Goal: Transaction & Acquisition: Purchase product/service

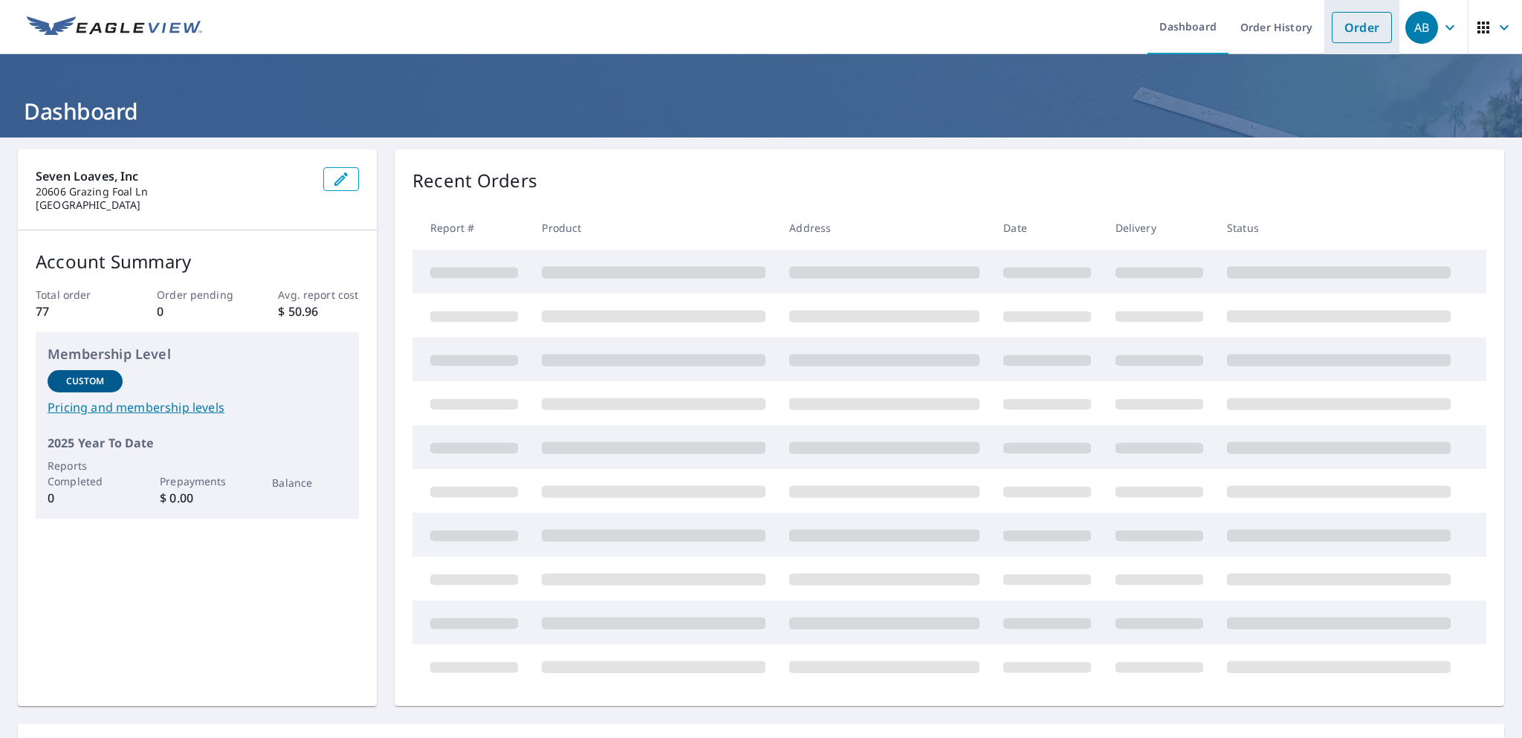
click at [1344, 22] on link "Order" at bounding box center [1362, 27] width 60 height 31
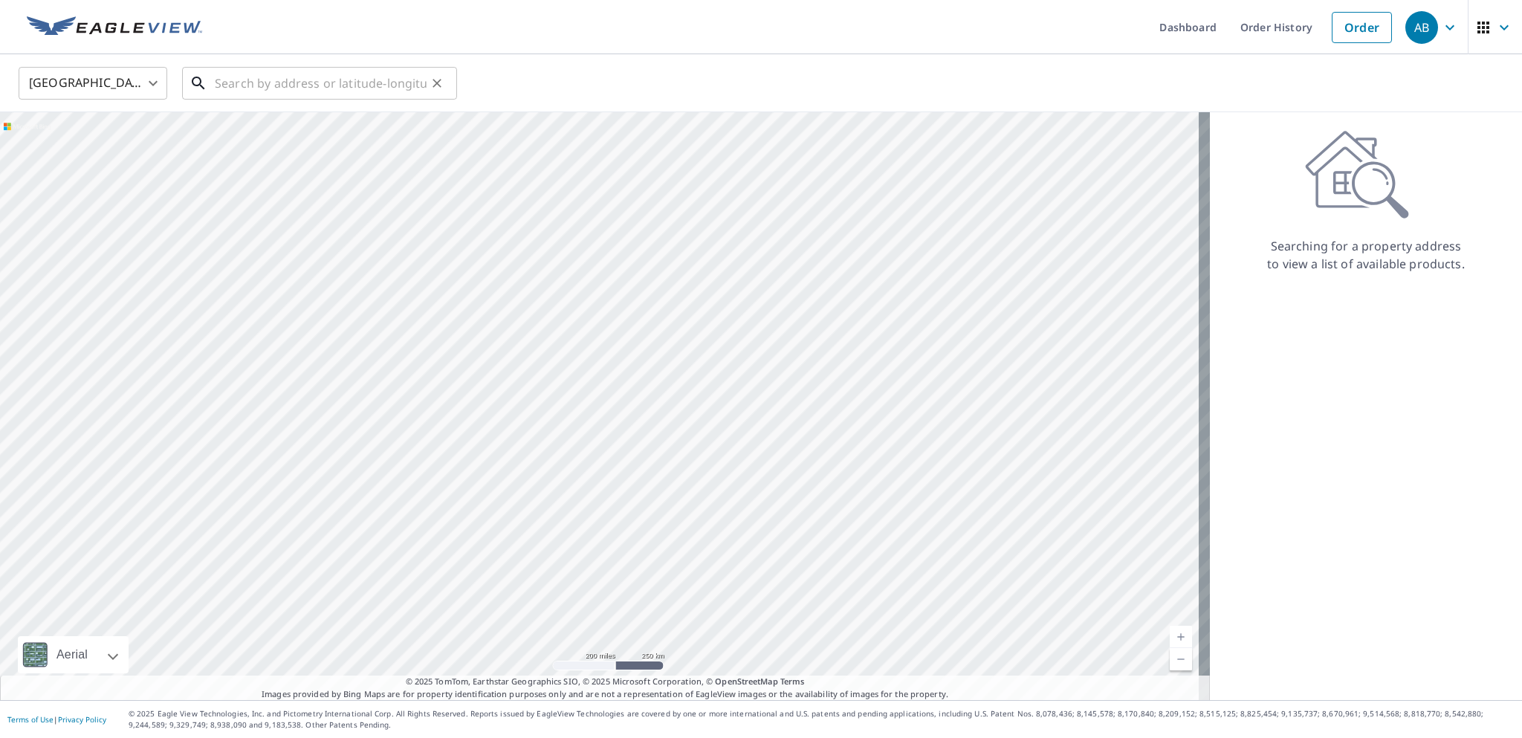
click at [223, 79] on input "text" at bounding box center [321, 83] width 212 height 42
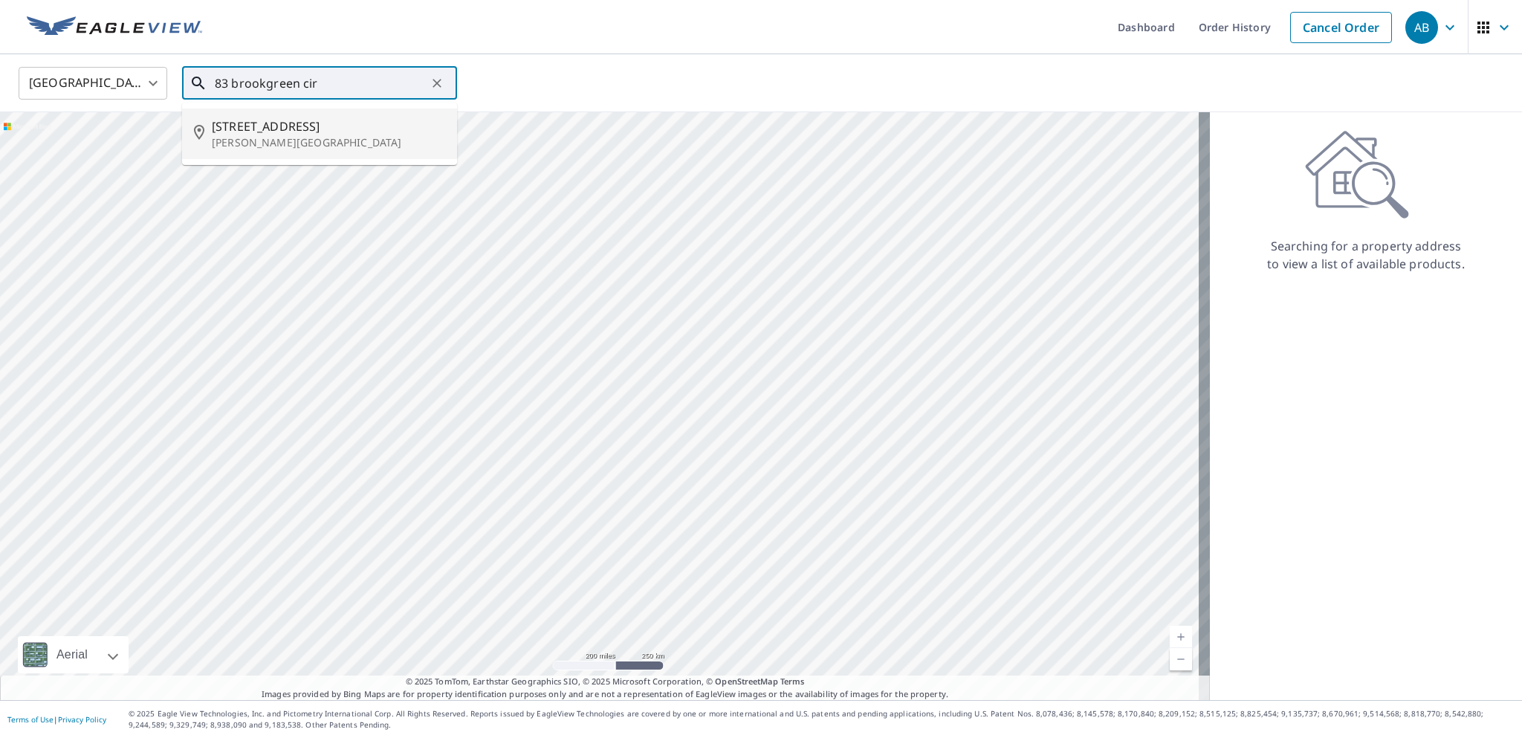
click at [289, 129] on span "[STREET_ADDRESS]" at bounding box center [328, 126] width 233 height 18
type input "[STREET_ADDRESS][PERSON_NAME]"
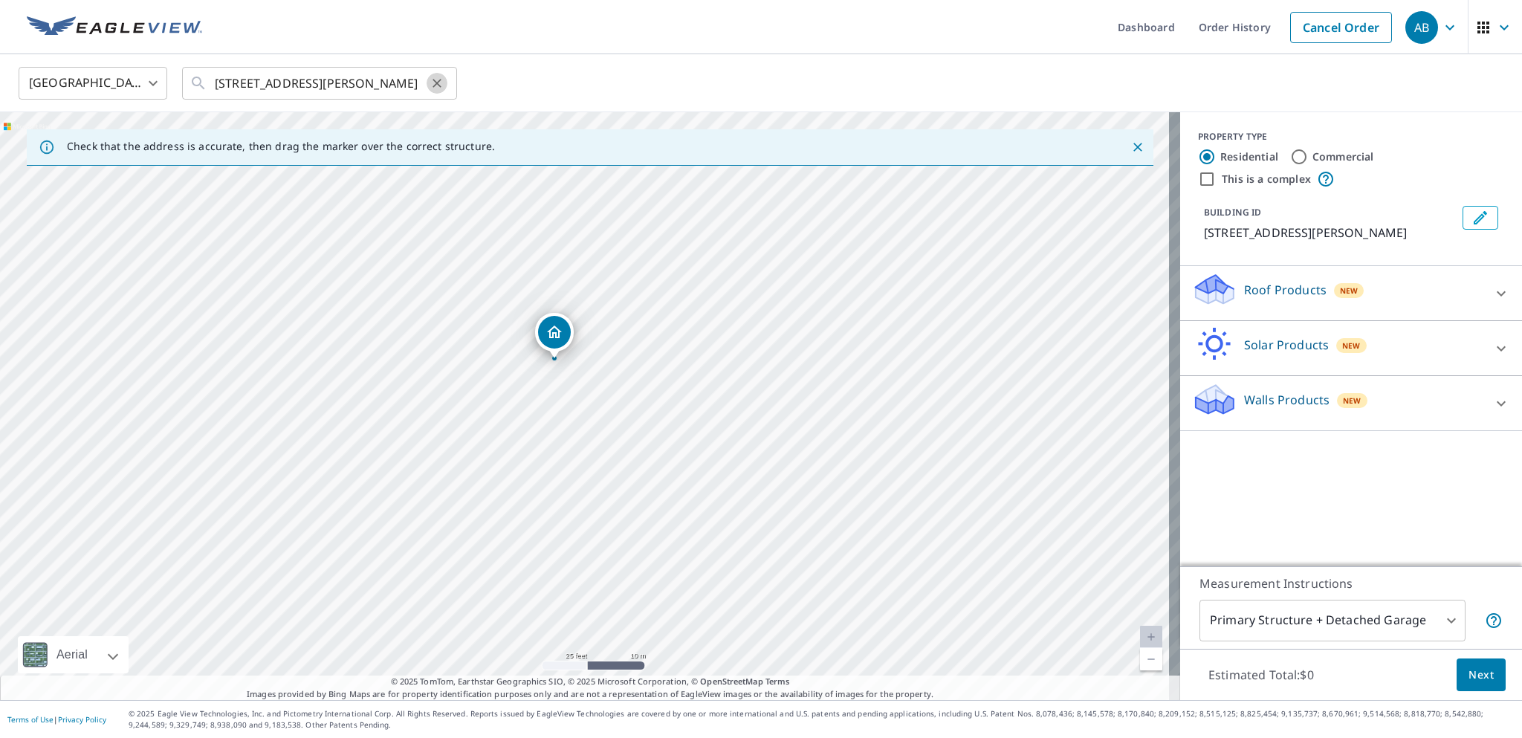
click at [438, 84] on icon "Clear" at bounding box center [437, 83] width 9 height 9
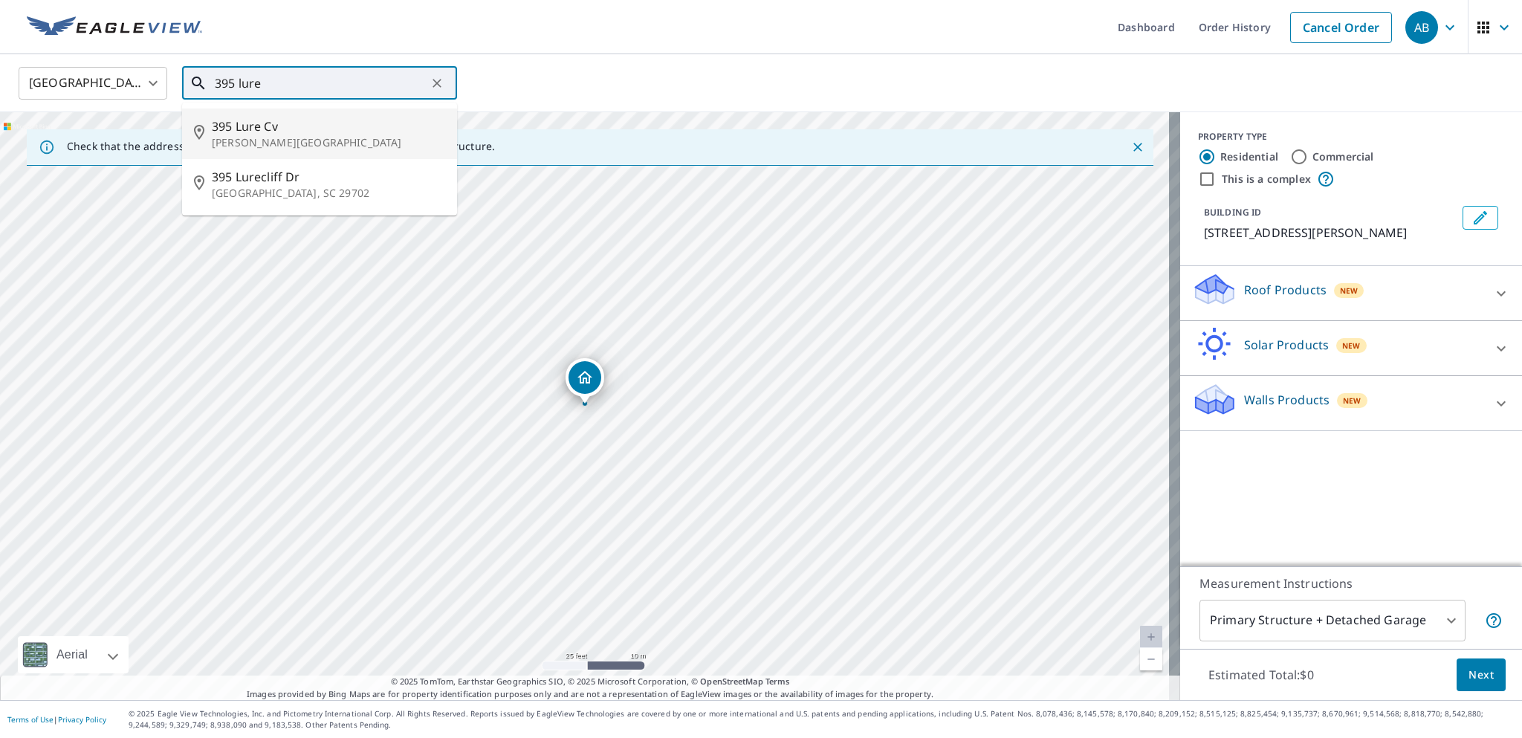
click at [304, 135] on p "[PERSON_NAME][GEOGRAPHIC_DATA]" at bounding box center [328, 142] width 233 height 15
type input "[STREET_ADDRESS][PERSON_NAME]"
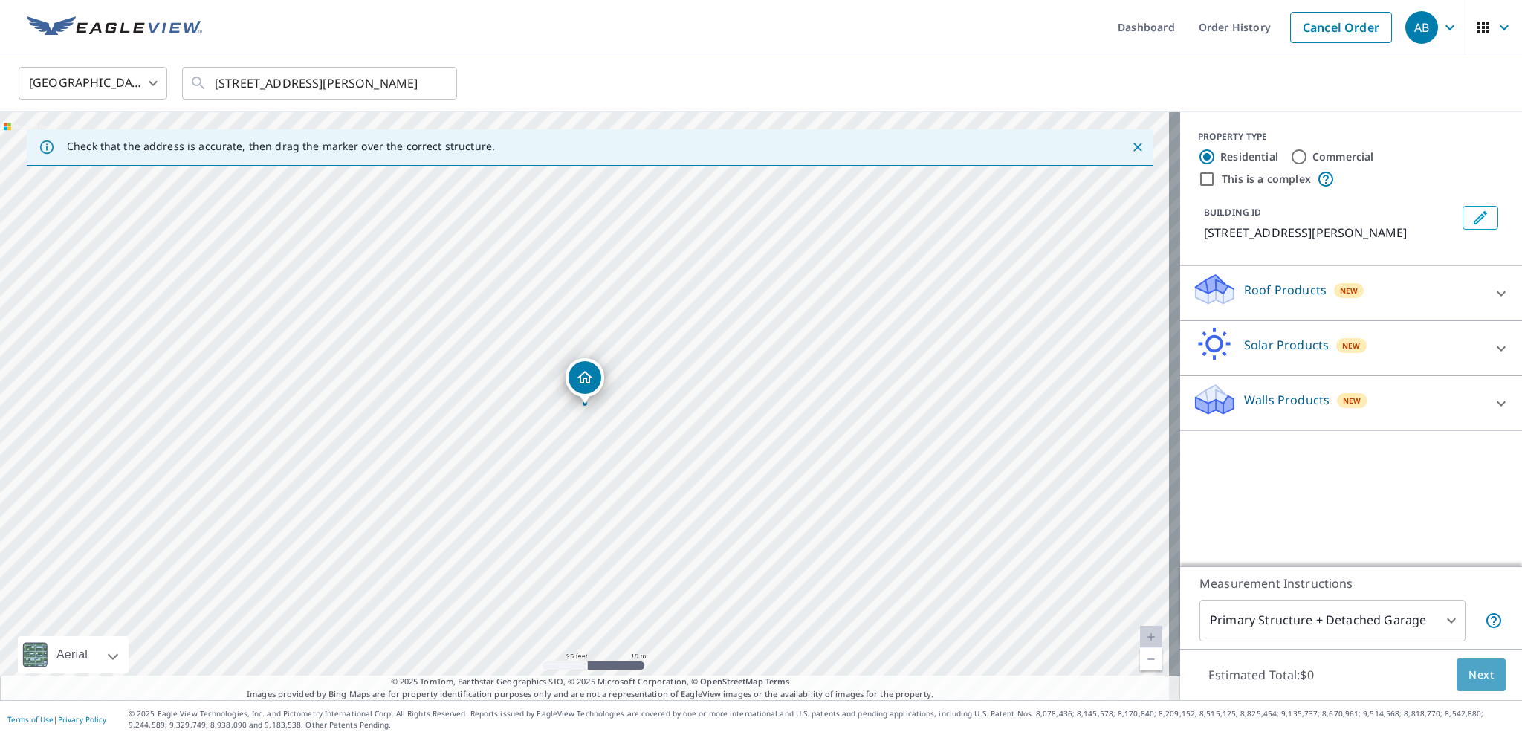
click at [1463, 664] on button "Next" at bounding box center [1481, 674] width 49 height 33
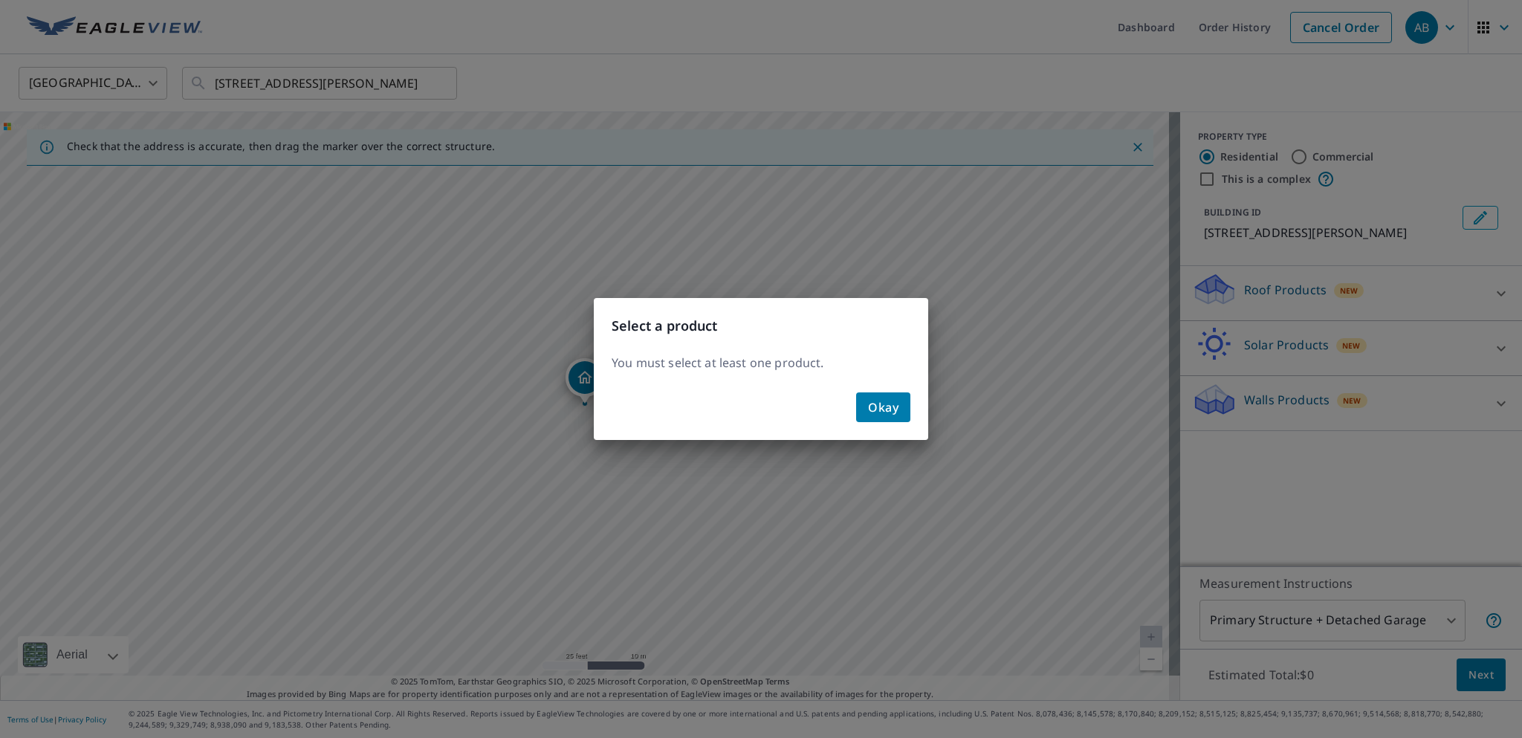
click at [892, 413] on span "Okay" at bounding box center [883, 407] width 30 height 21
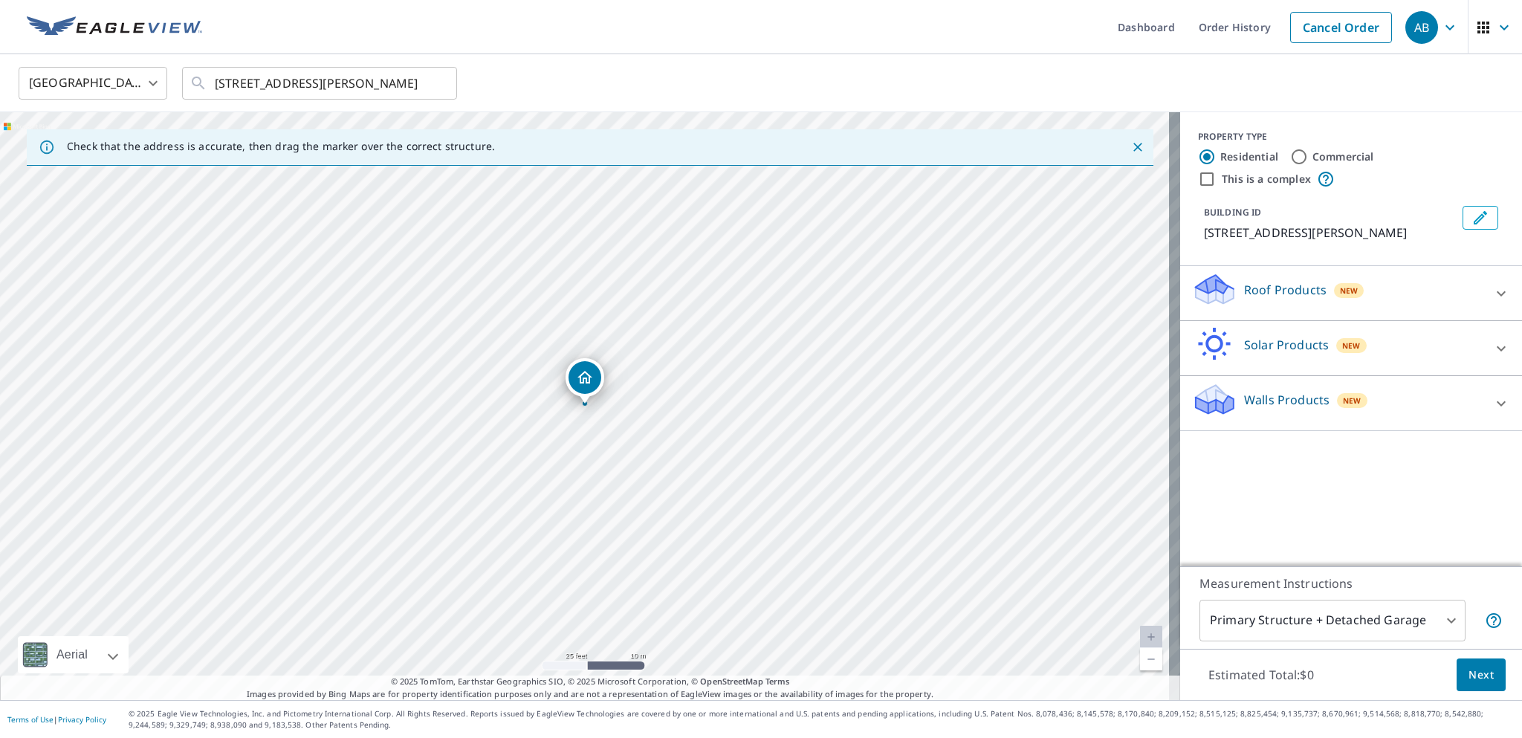
click at [1492, 291] on icon at bounding box center [1501, 294] width 18 height 18
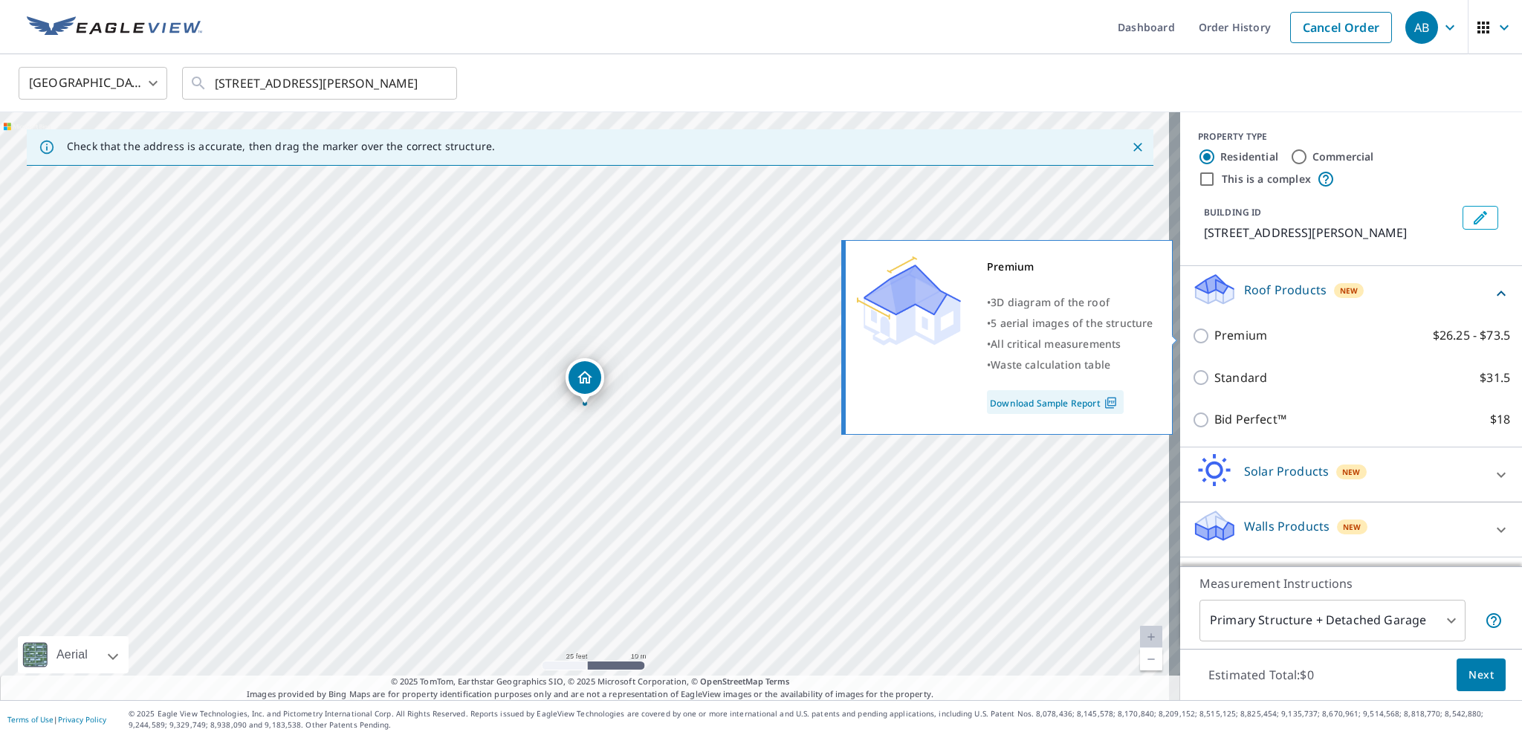
click at [1233, 334] on p "Premium" at bounding box center [1240, 335] width 53 height 19
click at [1214, 334] on input "Premium $26.25 - $73.5" at bounding box center [1203, 336] width 22 height 18
checkbox input "true"
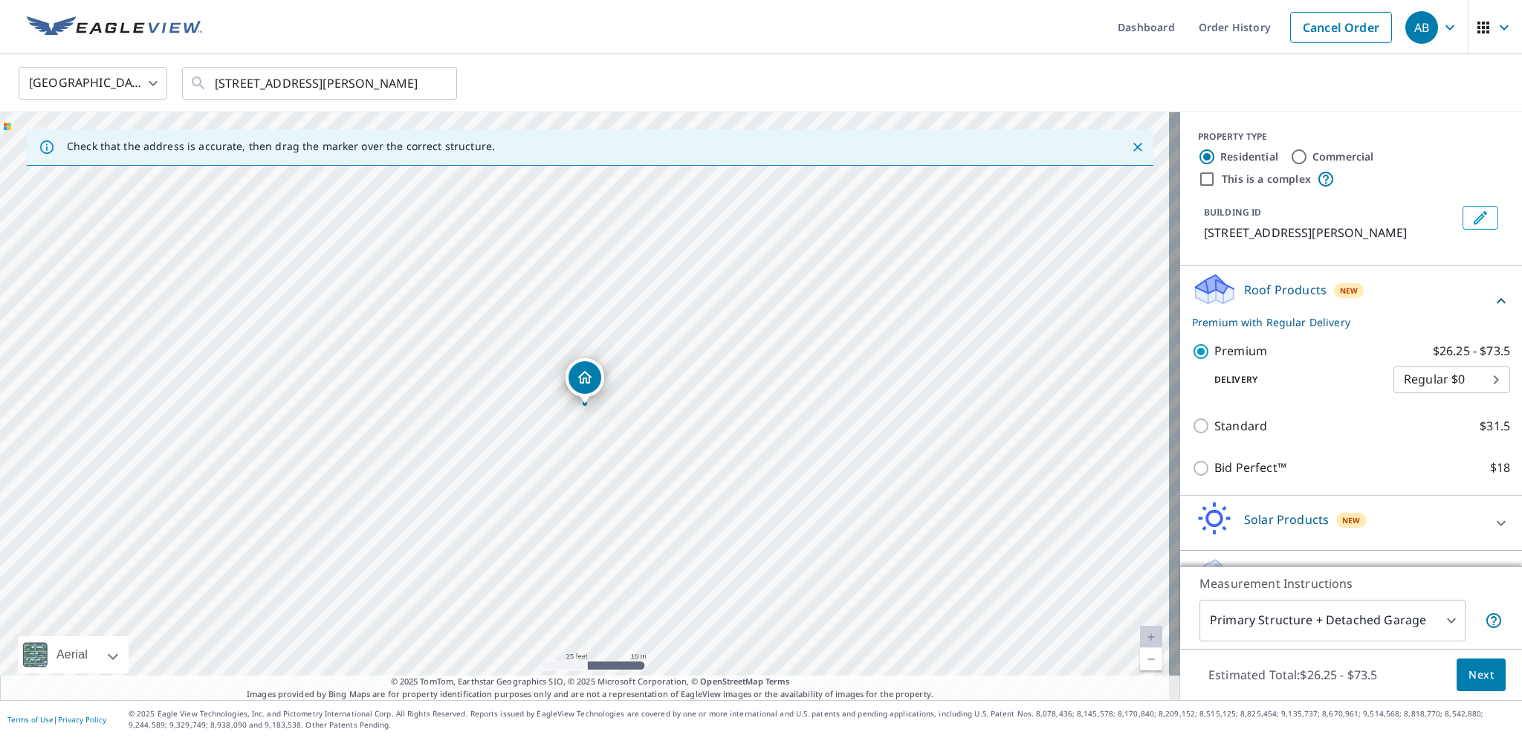
click at [1469, 671] on span "Next" at bounding box center [1481, 675] width 25 height 19
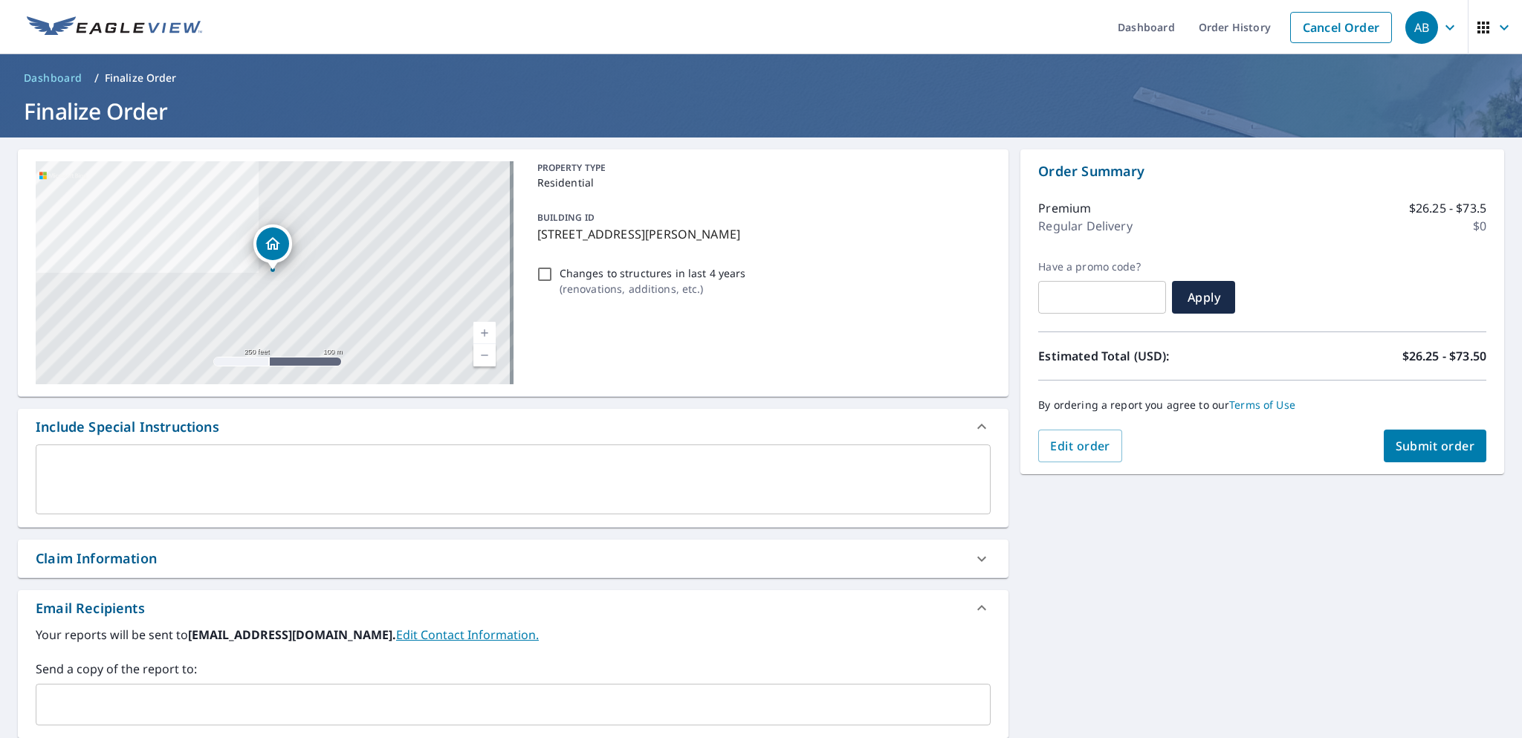
click at [1396, 450] on span "Submit order" at bounding box center [1436, 446] width 80 height 16
checkbox input "true"
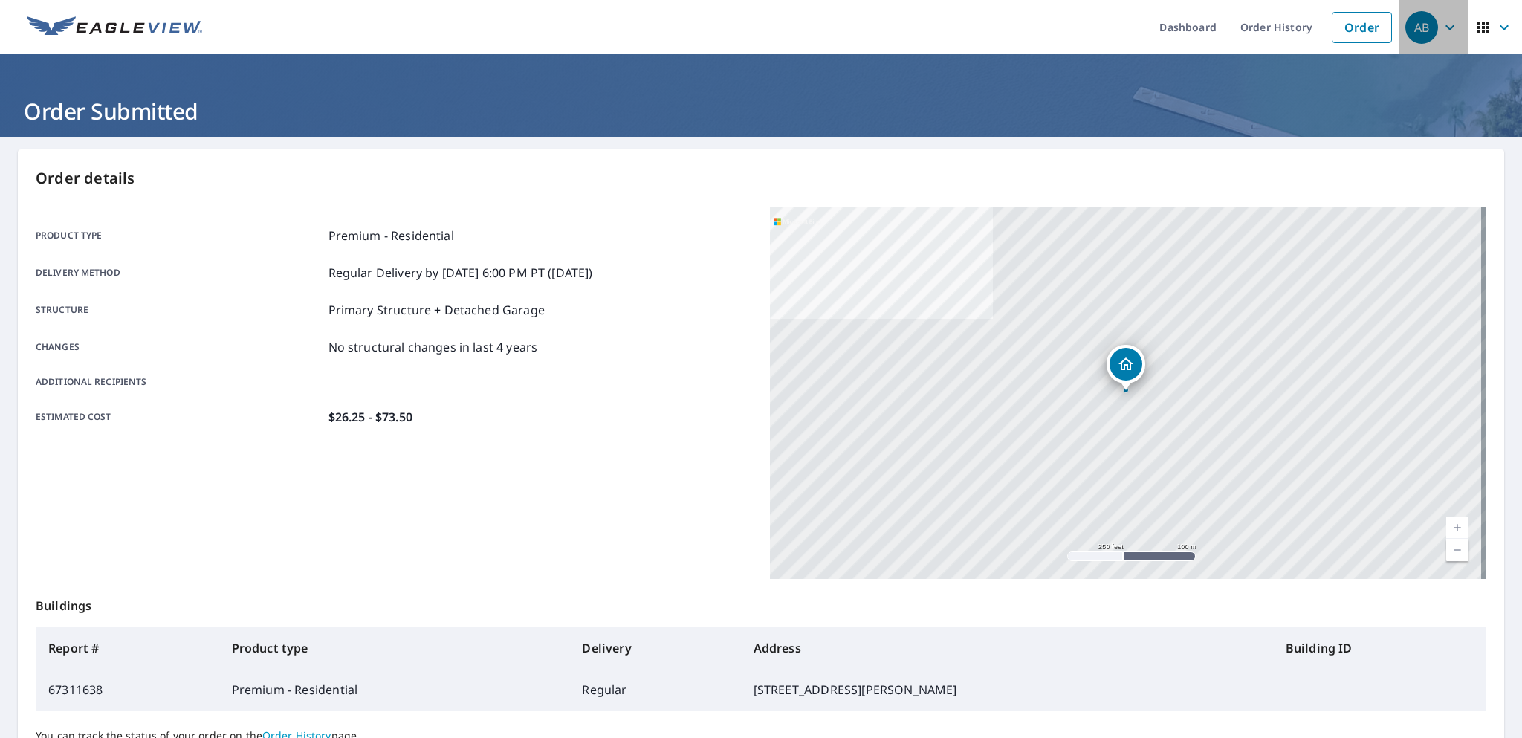
click at [1445, 21] on icon "button" at bounding box center [1450, 28] width 18 height 18
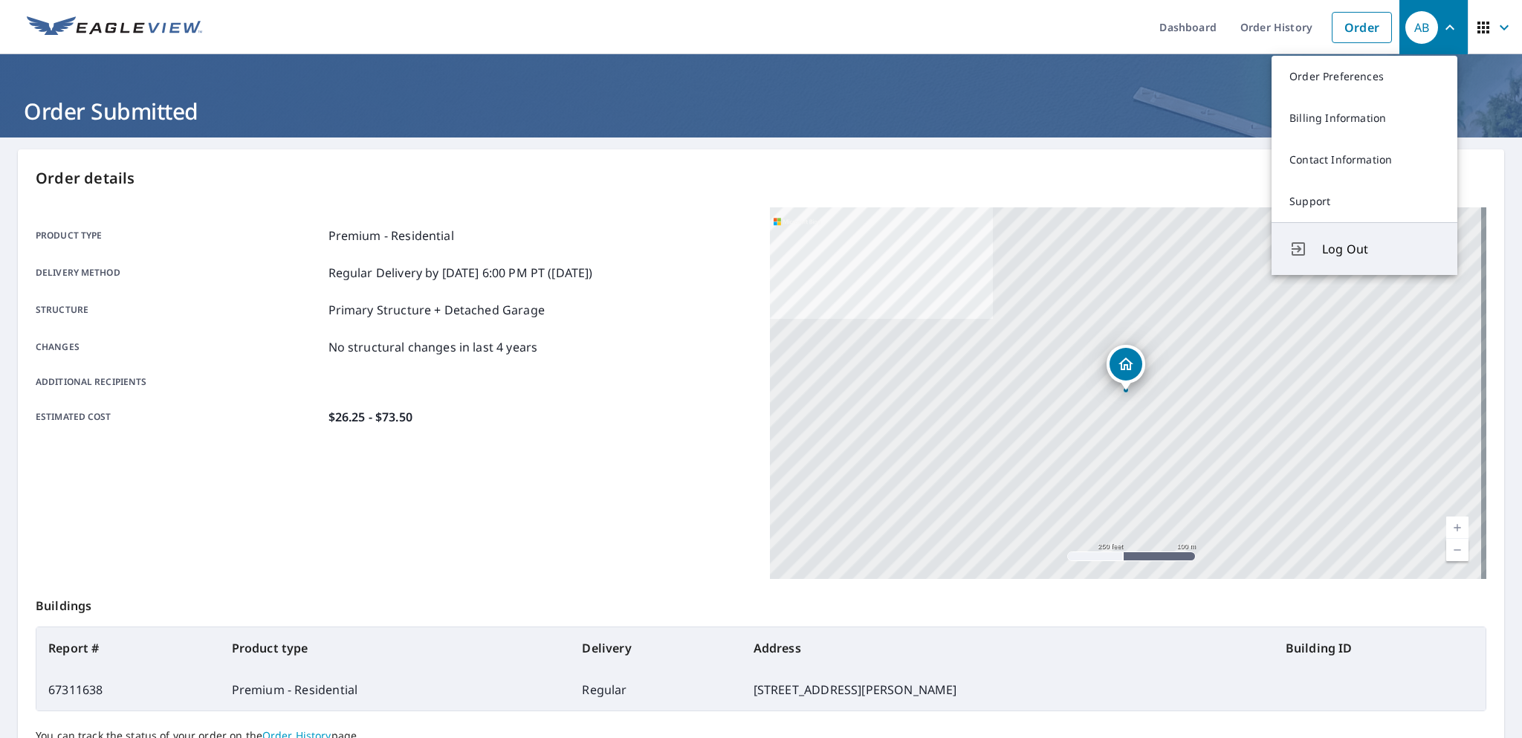
click at [1361, 248] on span "Log Out" at bounding box center [1380, 249] width 117 height 18
